Goal: Information Seeking & Learning: Learn about a topic

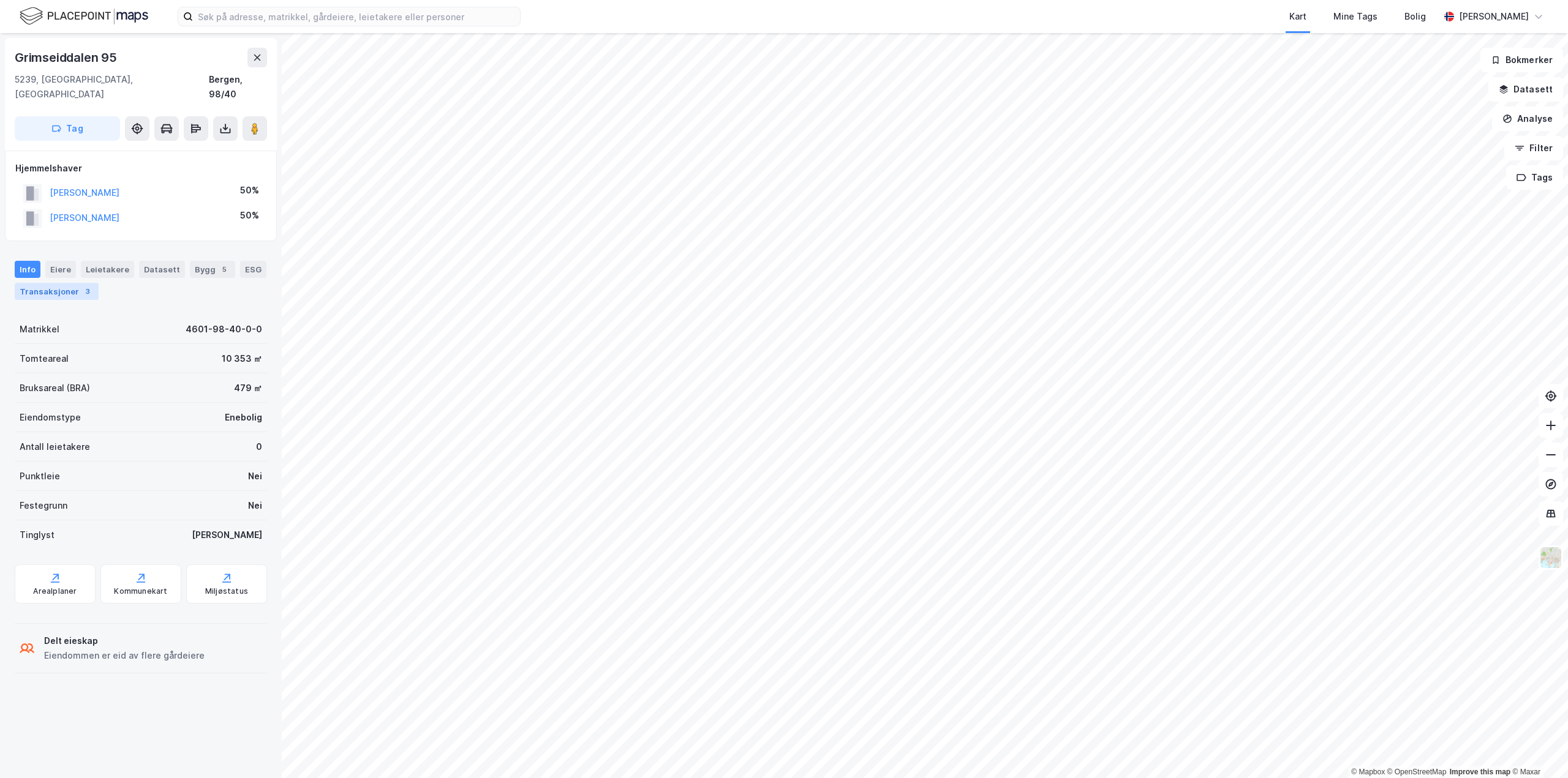
click at [64, 283] on div "Transaksjoner 3" at bounding box center [56, 291] width 84 height 17
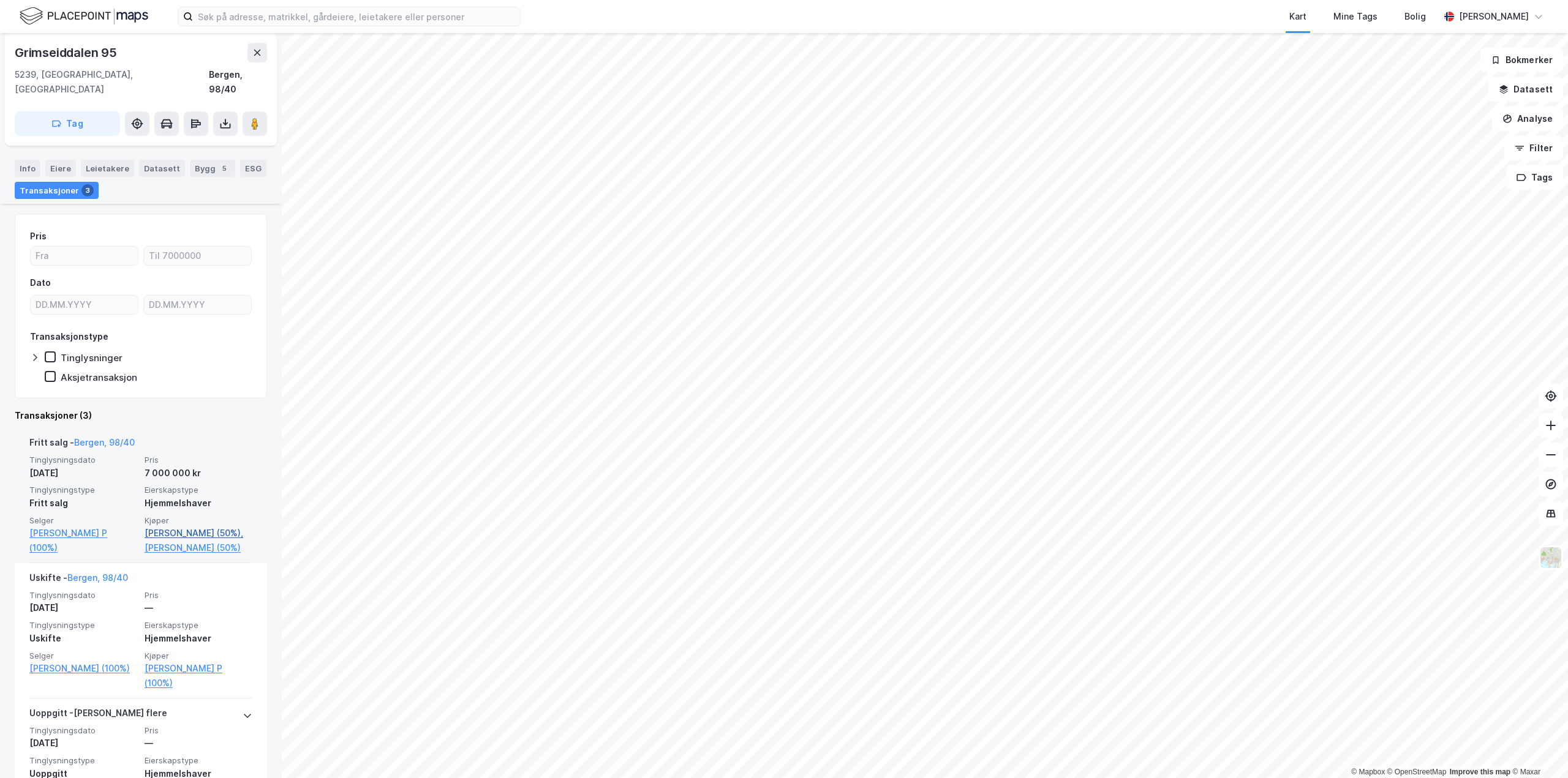
scroll to position [171, 0]
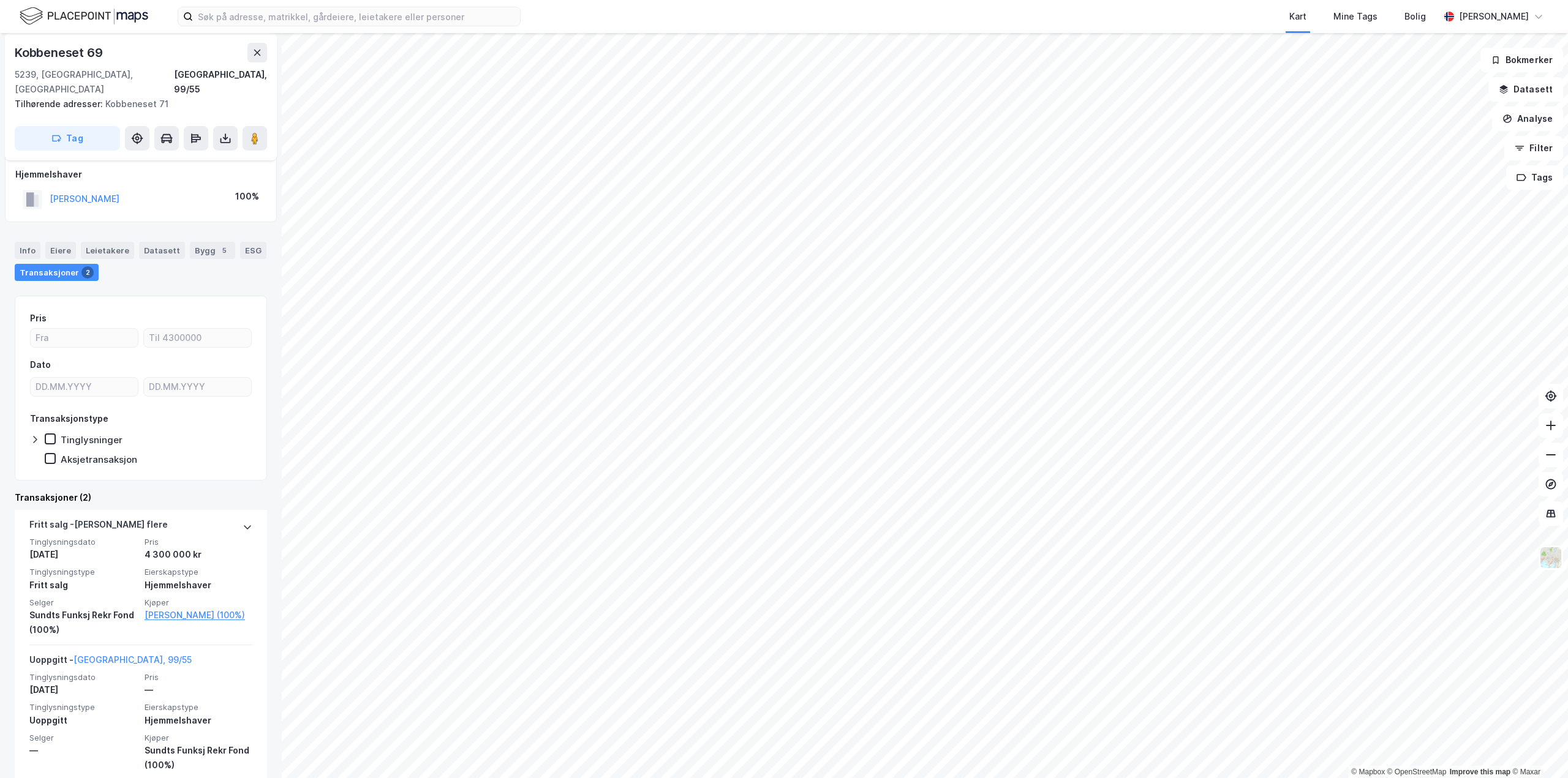
scroll to position [11, 0]
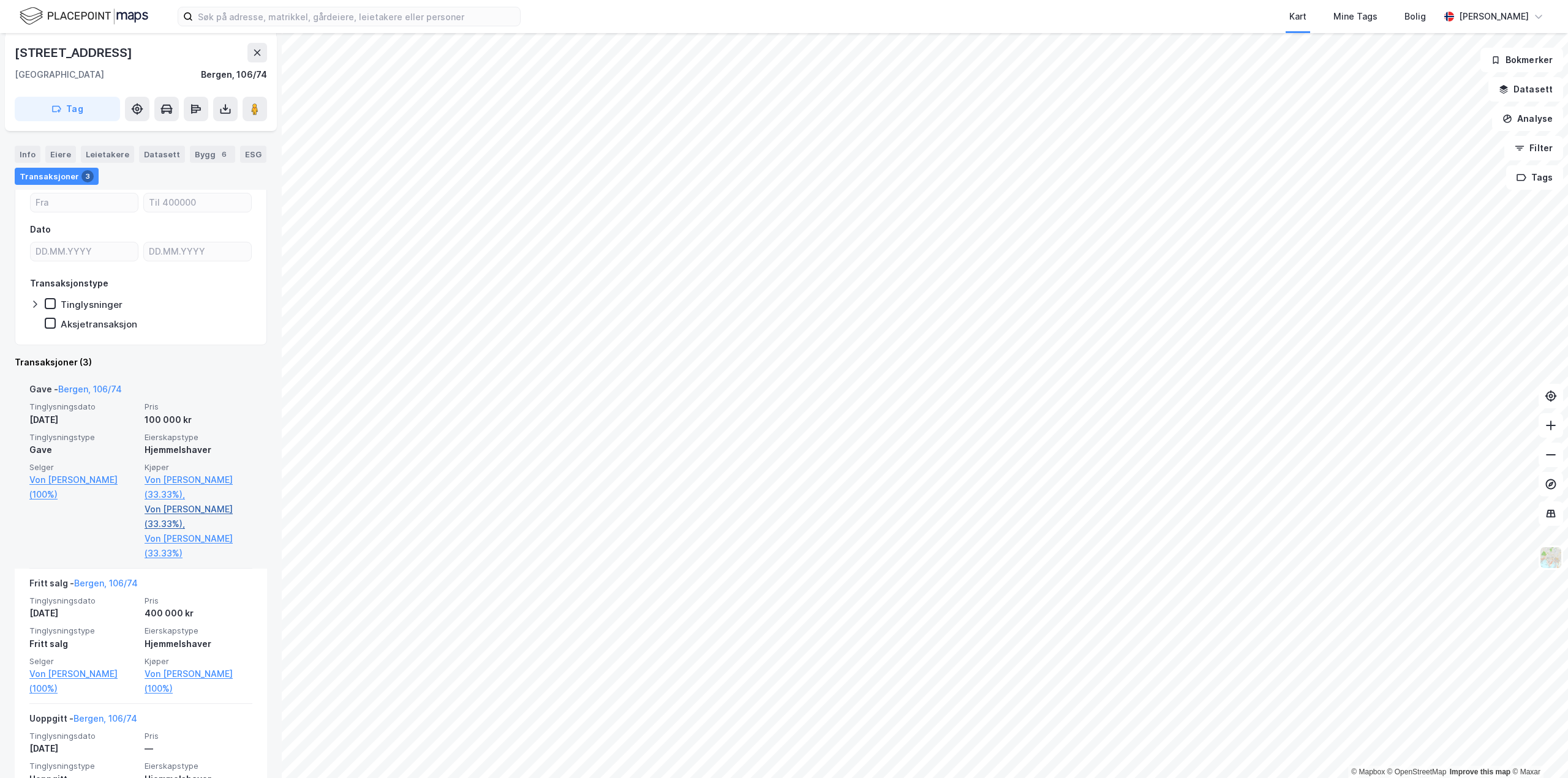
scroll to position [184, 0]
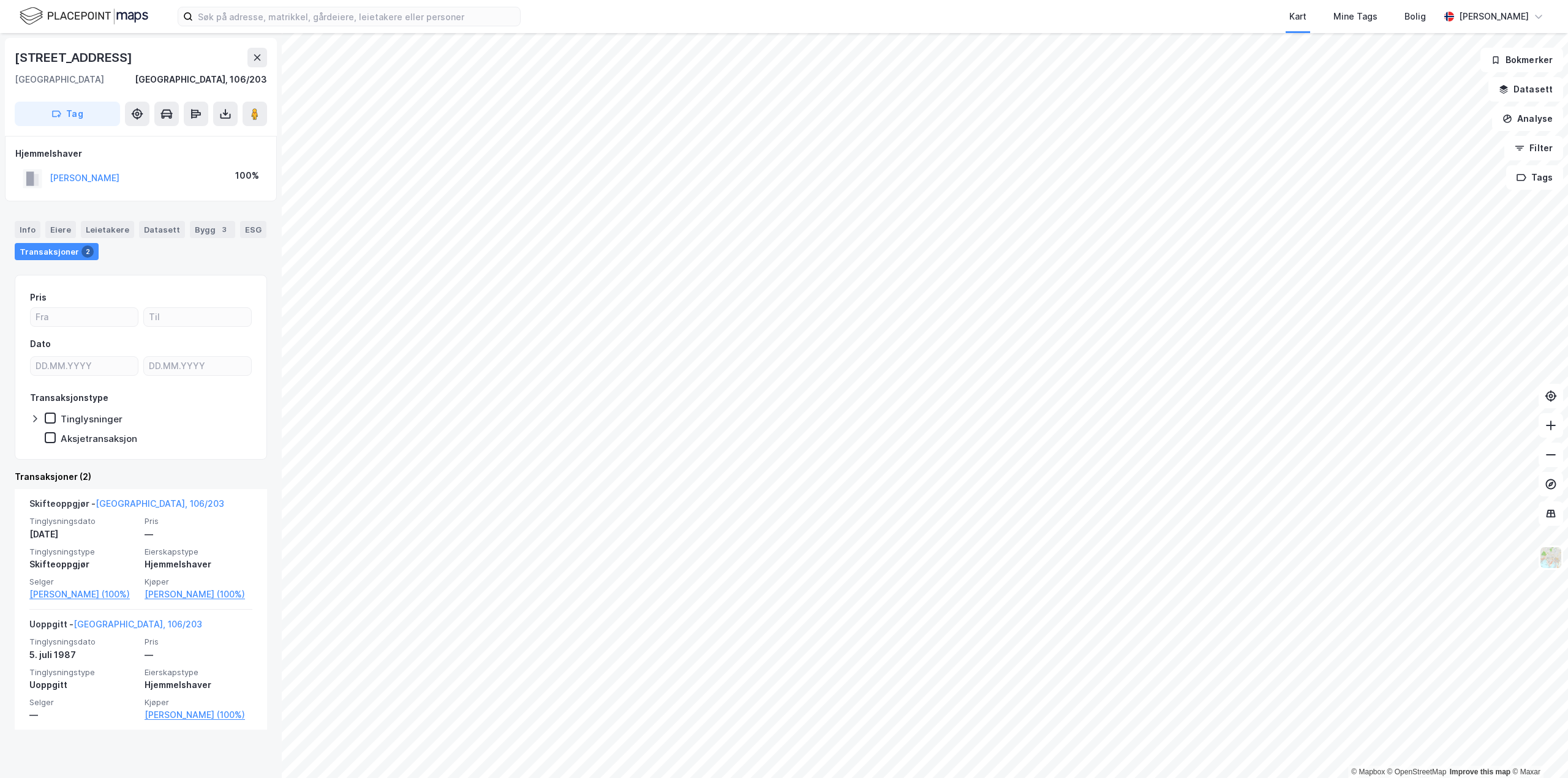
click at [761, 0] on html "Kart Mine Tags Bolig [PERSON_NAME] © Mapbox © OpenStreetMap Improve this map © …" at bounding box center [784, 389] width 1568 height 778
